Goal: Information Seeking & Learning: Learn about a topic

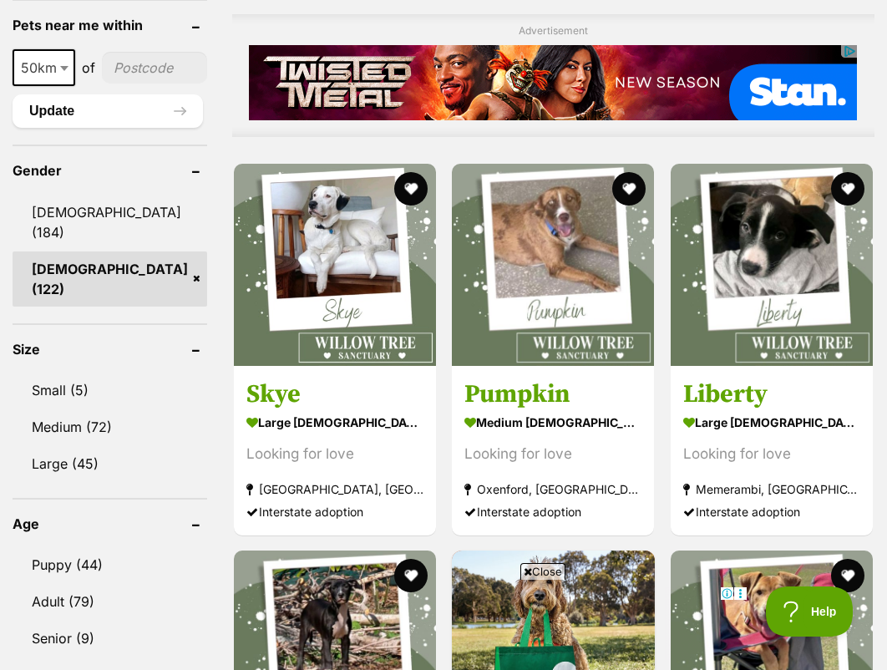
scroll to position [1419, 0]
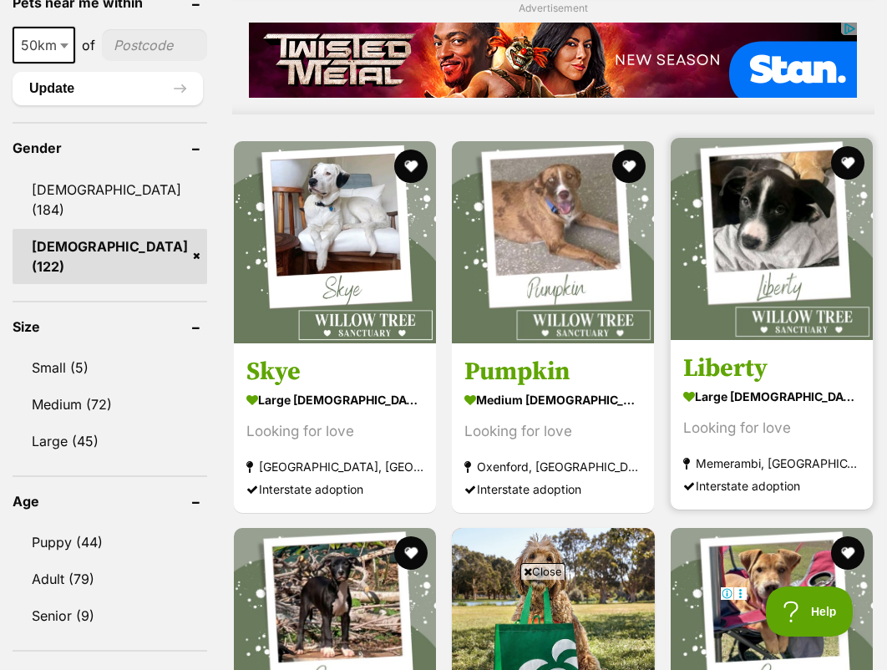
click at [695, 228] on img at bounding box center [771, 239] width 202 height 202
